Goal: Task Accomplishment & Management: Manage account settings

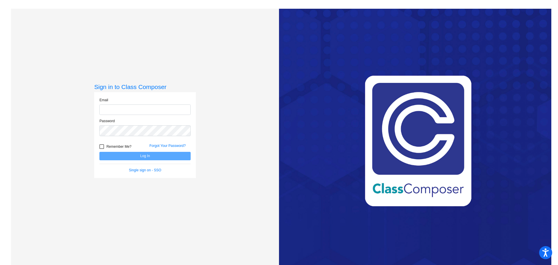
type input "[EMAIL_ADDRESS][DOMAIN_NAME]"
click at [156, 157] on button "Log In" at bounding box center [144, 156] width 91 height 8
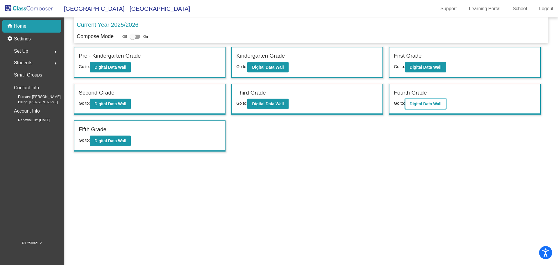
click at [435, 103] on b "Digital Data Wall" at bounding box center [425, 103] width 32 height 5
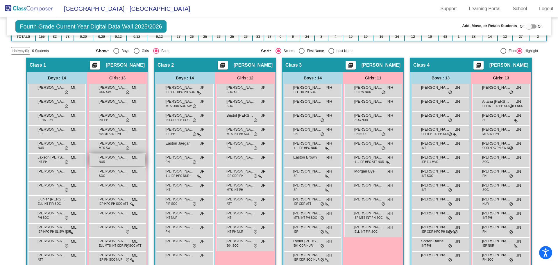
scroll to position [116, 0]
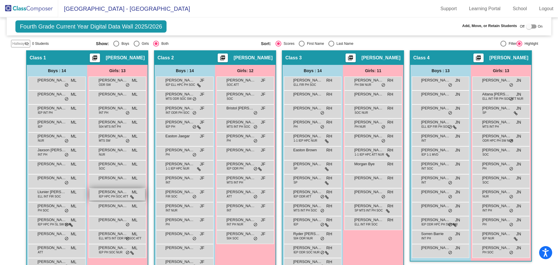
click at [115, 194] on span "IEP HPC PH SOC ATT" at bounding box center [113, 196] width 29 height 4
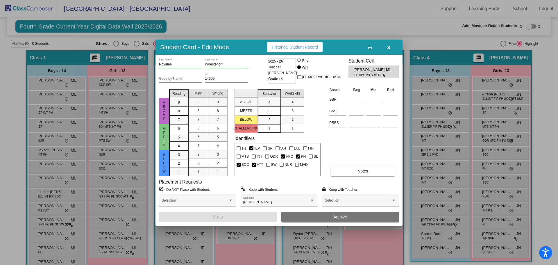
click at [389, 47] on icon "button" at bounding box center [388, 47] width 3 height 4
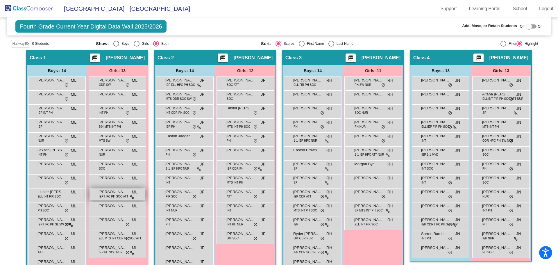
click at [117, 195] on span "IEP HPC PH SOC ATT" at bounding box center [113, 196] width 29 height 4
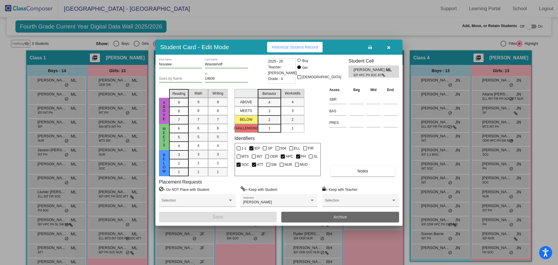
click at [333, 215] on span "Archive" at bounding box center [340, 216] width 14 height 5
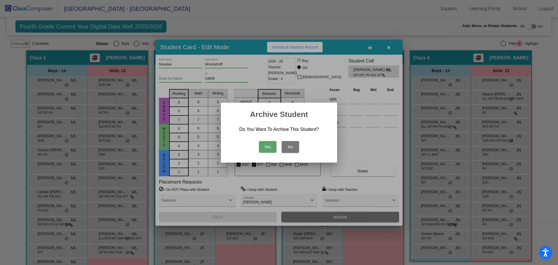
click at [270, 148] on button "Yes" at bounding box center [267, 147] width 17 height 12
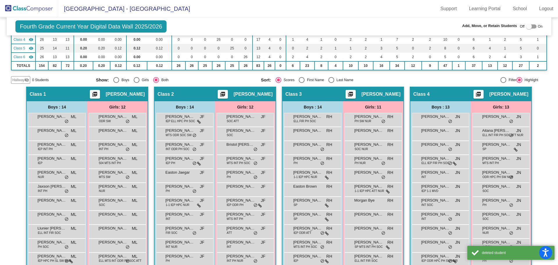
scroll to position [0, 0]
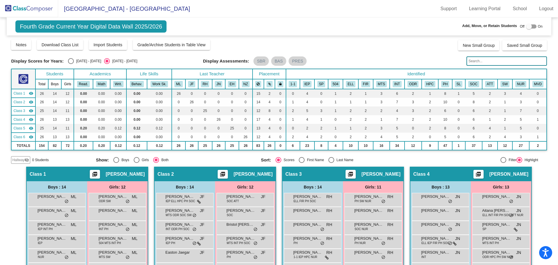
drag, startPoint x: 37, startPoint y: 9, endPoint x: 43, endPoint y: 15, distance: 8.6
click at [37, 9] on img at bounding box center [29, 8] width 58 height 17
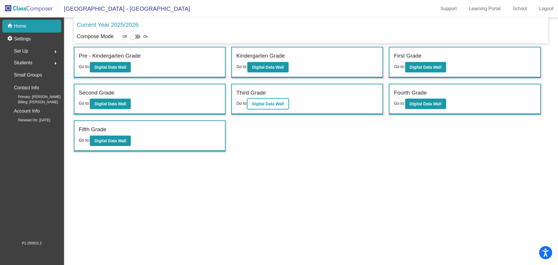
click at [271, 102] on b "Digital Data Wall" at bounding box center [268, 103] width 32 height 5
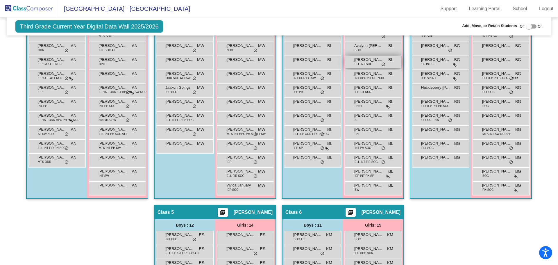
scroll to position [116, 0]
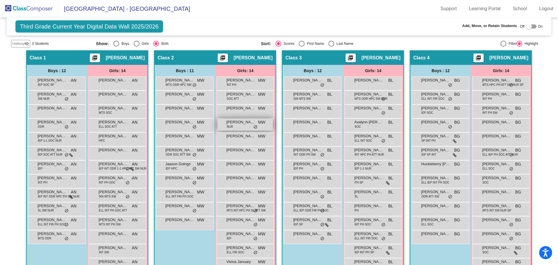
click at [244, 126] on div "[PERSON_NAME] [PERSON_NAME] lock do_not_disturb_alt" at bounding box center [244, 124] width 55 height 12
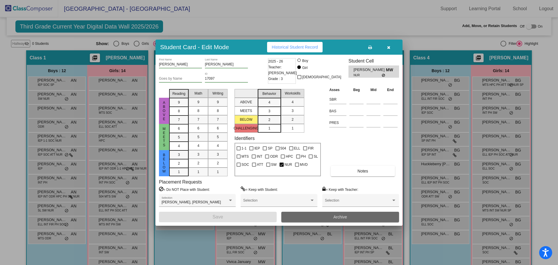
click at [351, 216] on button "Archive" at bounding box center [340, 216] width 118 height 10
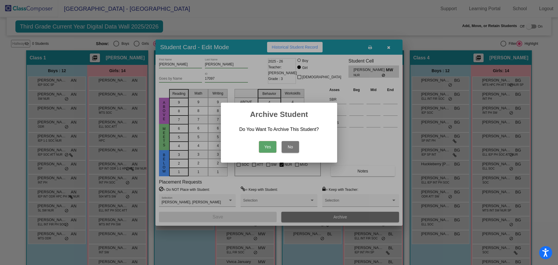
click at [262, 147] on button "Yes" at bounding box center [267, 147] width 17 height 12
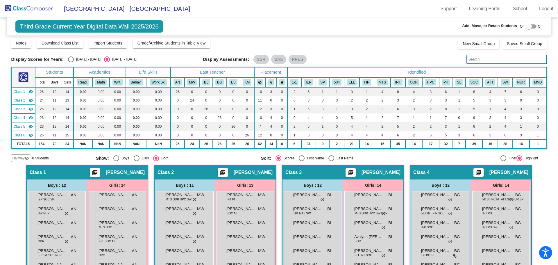
scroll to position [0, 0]
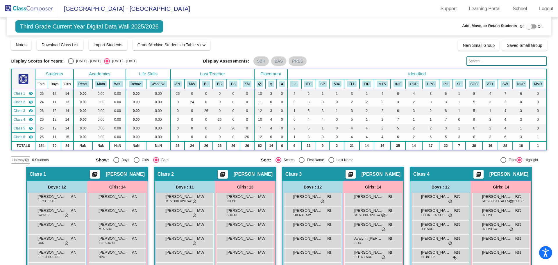
drag, startPoint x: 34, startPoint y: 9, endPoint x: 38, endPoint y: 10, distance: 4.5
click at [34, 9] on img at bounding box center [29, 8] width 58 height 17
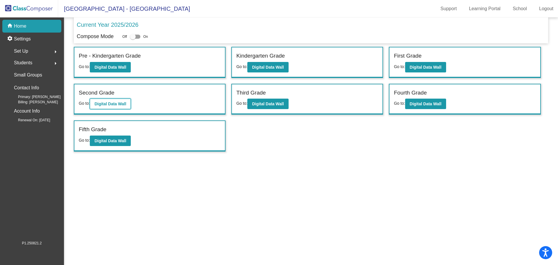
click at [125, 104] on b "Digital Data Wall" at bounding box center [110, 103] width 32 height 5
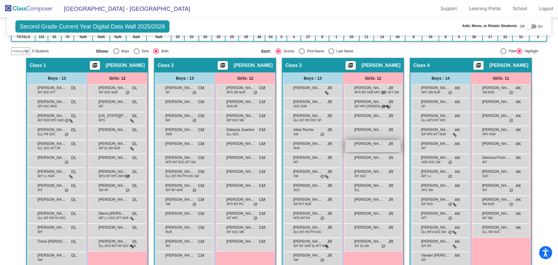
scroll to position [116, 0]
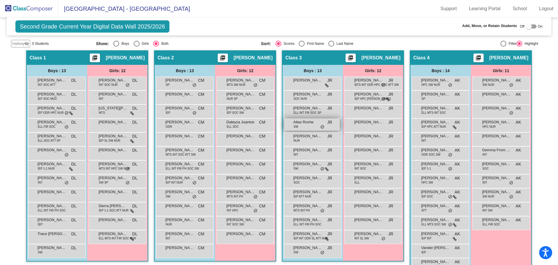
click at [307, 126] on div "Atlas [PERSON_NAME] JR lock do_not_disturb_alt" at bounding box center [311, 124] width 55 height 12
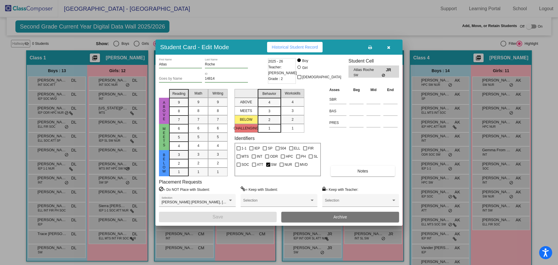
click at [336, 215] on span "Archive" at bounding box center [340, 216] width 14 height 5
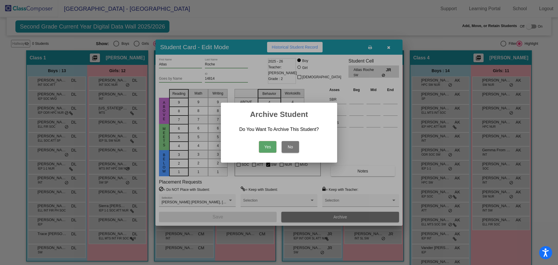
click at [265, 146] on button "Yes" at bounding box center [267, 147] width 17 height 12
